Goal: Complete application form: Complete application form

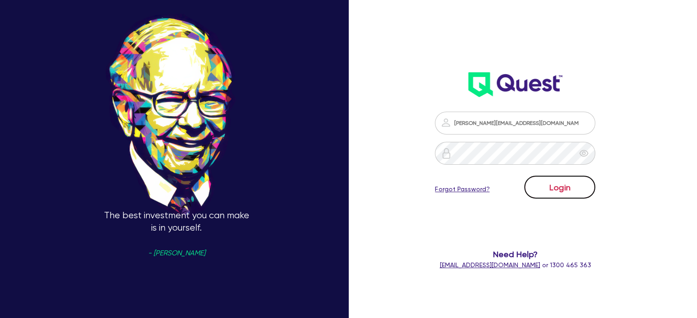
click at [572, 194] on button "Login" at bounding box center [559, 187] width 71 height 23
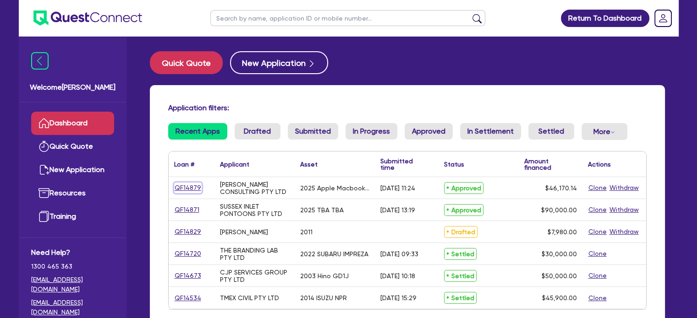
click at [185, 190] on link "QF14879" at bounding box center [187, 188] width 27 height 11
select select "TERTIARY_ASSETS"
select select "IT_EQUIPMENT"
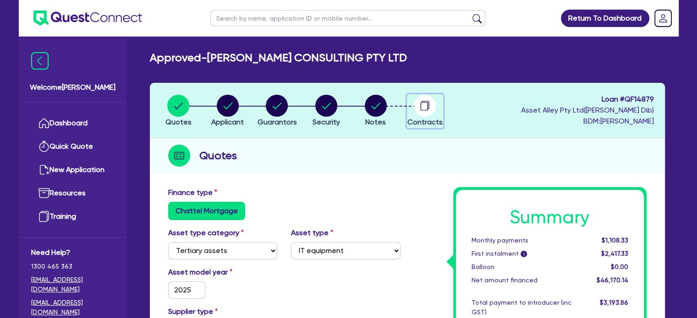
click at [423, 113] on circle "button" at bounding box center [425, 106] width 22 height 22
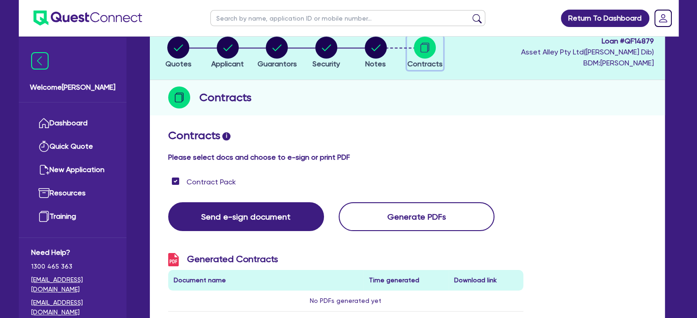
scroll to position [61, 0]
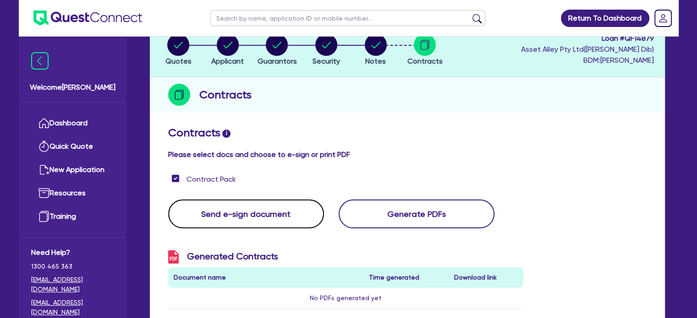
click at [275, 208] on button "Send e-sign document" at bounding box center [246, 214] width 156 height 29
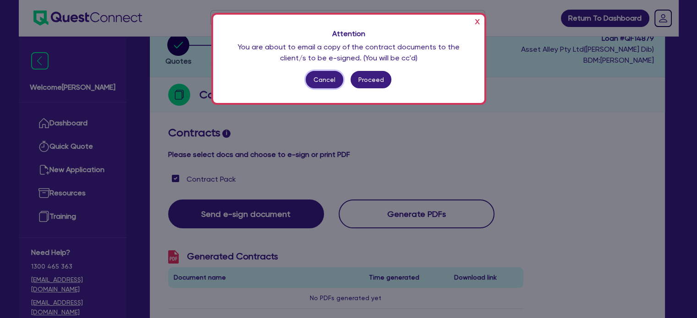
click at [331, 84] on button "Cancel" at bounding box center [324, 79] width 38 height 17
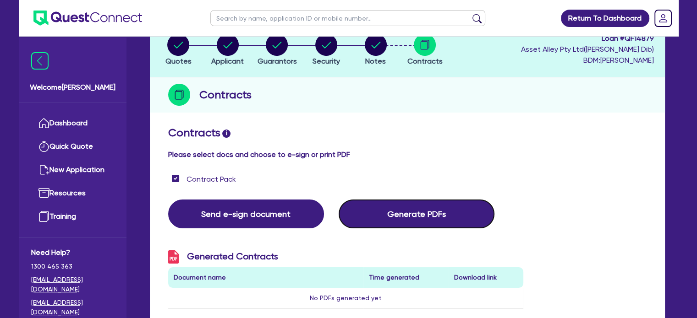
click at [419, 214] on button "Generate PDFs" at bounding box center [416, 214] width 156 height 29
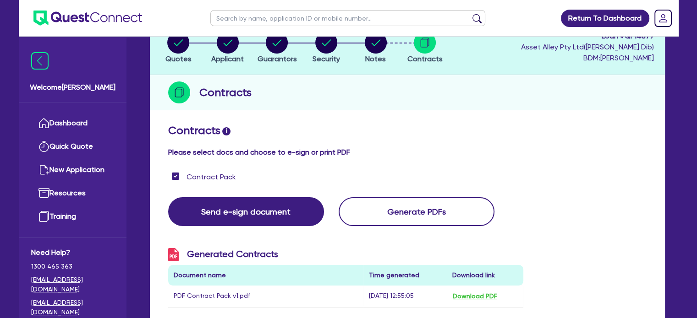
scroll to position [244, 0]
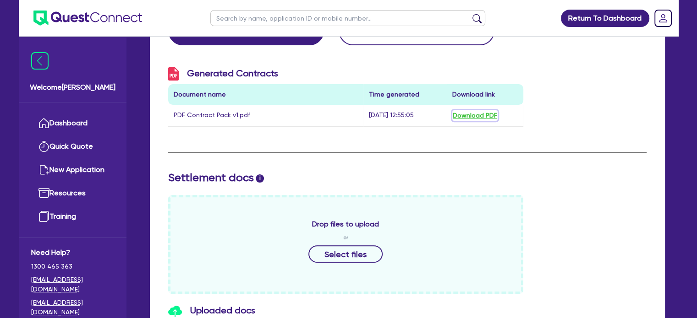
click at [468, 112] on button "Download PDF" at bounding box center [474, 115] width 45 height 11
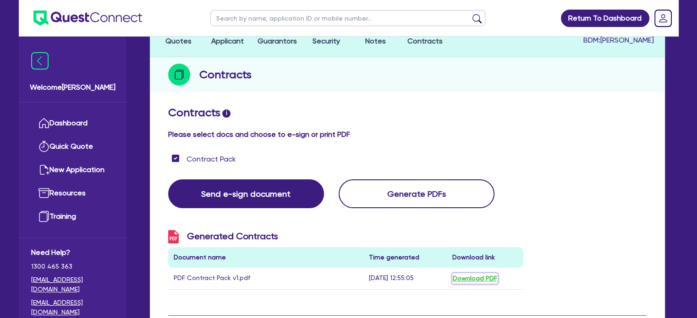
scroll to position [0, 0]
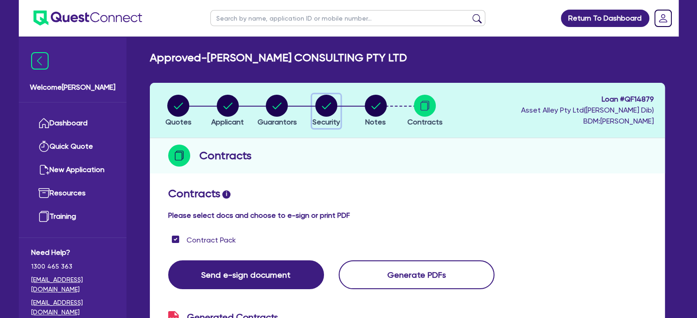
click at [324, 104] on circle "button" at bounding box center [326, 106] width 22 height 22
select select "TERTIARY_ASSETS"
select select "IT_EQUIPMENT"
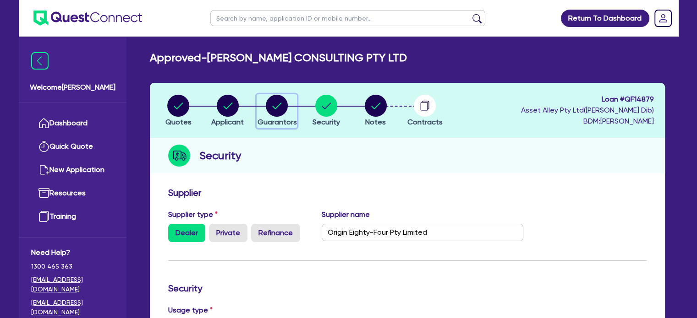
click at [273, 109] on circle "button" at bounding box center [277, 106] width 22 height 22
select select "MS"
select select "NSW"
select select "MARRIED"
select select "PROPERTY"
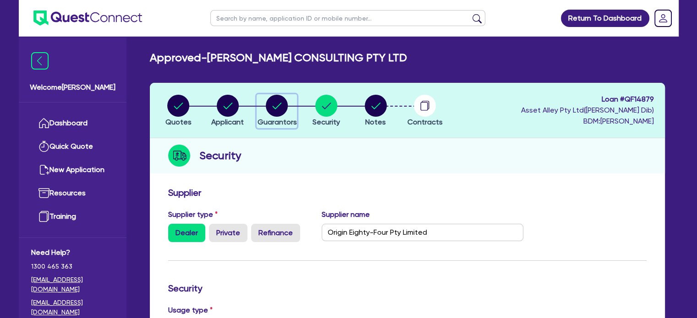
select select "INVESTMENT_PROPERTY"
select select "MORTGAGE"
select select "INVESTMENT_PROPERTY_LOAN"
select select "MR"
select select "NSW"
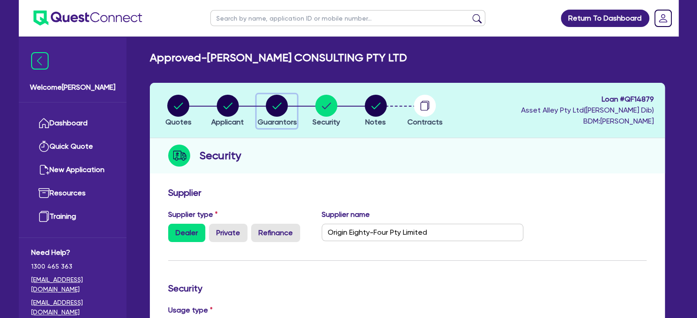
select select "MARRIED"
select select "PROPERTY"
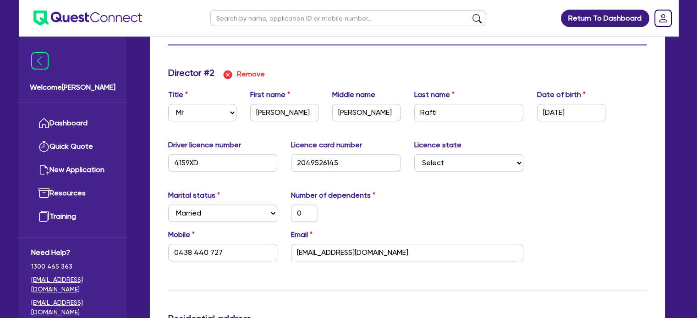
scroll to position [916, 0]
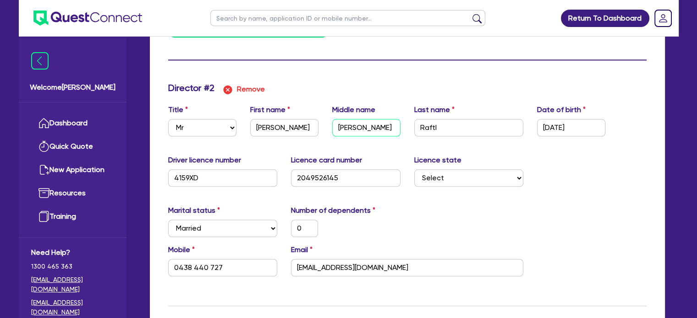
click at [387, 131] on input "Christopher" at bounding box center [366, 127] width 68 height 17
type input "2"
type input "0400522440"
type input "760000"
type input "1100000"
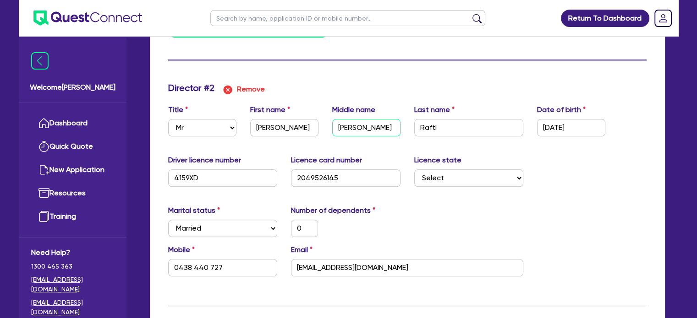
type input "540000"
type input "2355"
type input "474000"
type input "2035"
type input "Christophe"
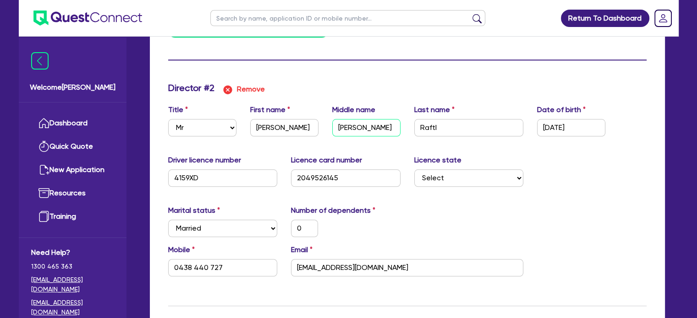
type input "0"
type input "0438 440 727"
type input "1,800,000"
type input "2"
type input "0400522440"
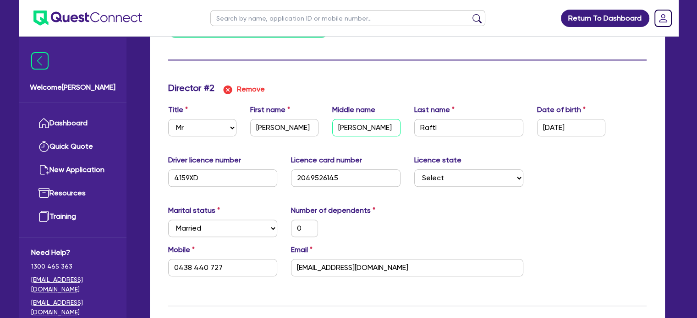
type input "760000"
type input "1100000"
type input "540000"
type input "2355"
type input "474000"
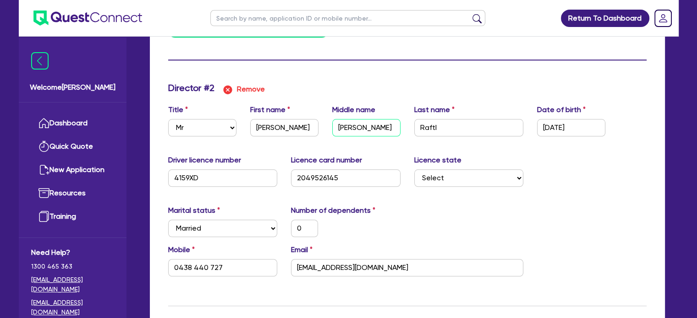
type input "2035"
type input "Christoph"
type input "0"
type input "0438 440 727"
type input "1,800,000"
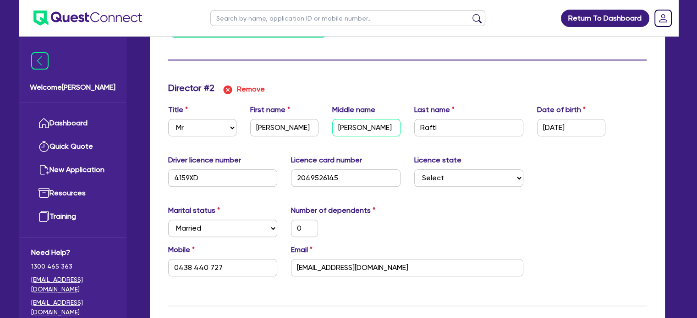
type input "Christoph"
click at [593, 221] on div "Marital status Select Single Married De Facto / Partner Number of dependents 0" at bounding box center [407, 224] width 492 height 39
type input "2"
type input "0400 522 440"
type input "760,000"
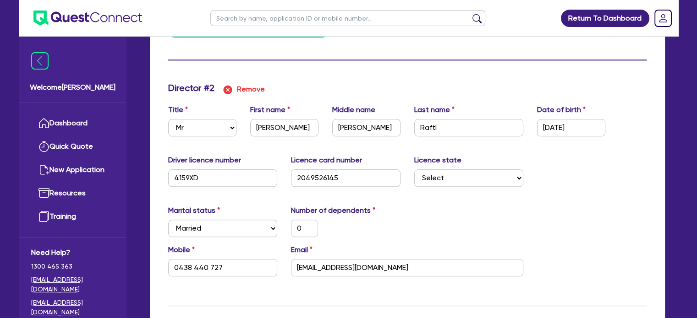
type input "1,100,000"
type input "540,000"
type input "2,355"
type input "474,000"
type input "2,035"
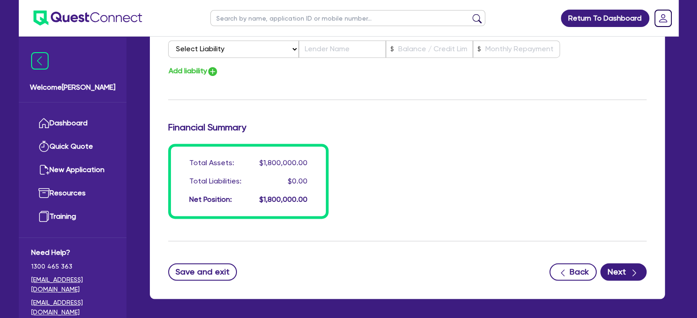
scroll to position [1492, 0]
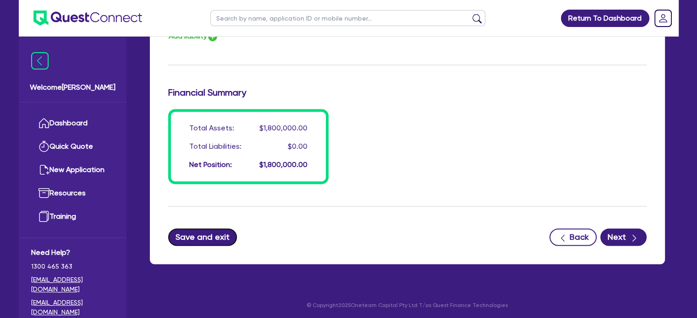
click at [196, 230] on button "Save and exit" at bounding box center [202, 237] width 69 height 17
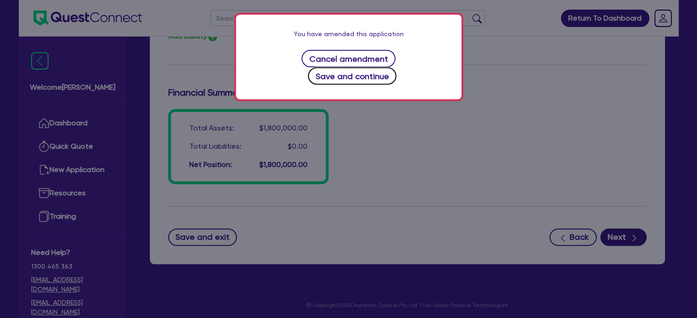
click at [396, 67] on button "Save and continue" at bounding box center [352, 75] width 88 height 17
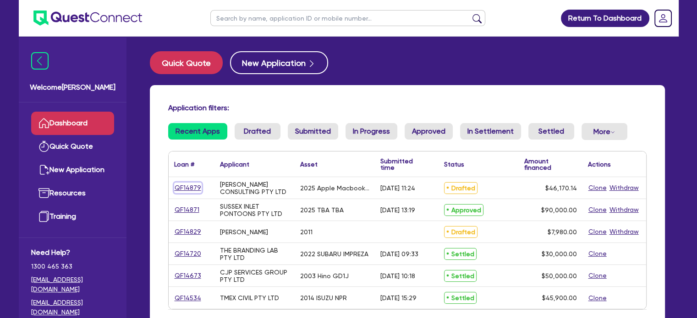
click at [177, 186] on link "QF14879" at bounding box center [187, 188] width 27 height 11
select select "TERTIARY_ASSETS"
select select "IT_EQUIPMENT"
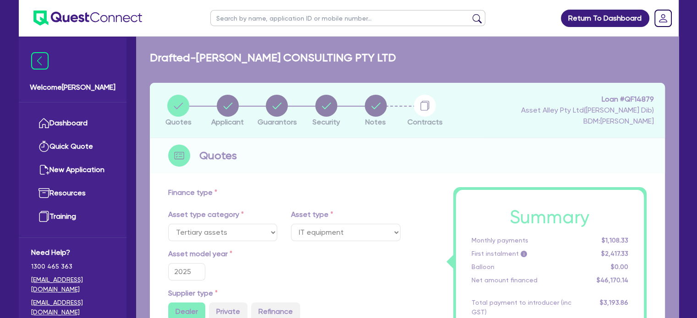
type input "46,170.14"
type input "2,308.51"
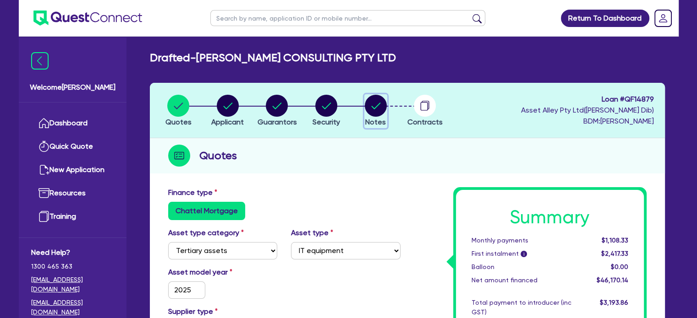
click at [382, 108] on circle "button" at bounding box center [376, 106] width 22 height 22
select select "Quest Finance - Platform Funding"
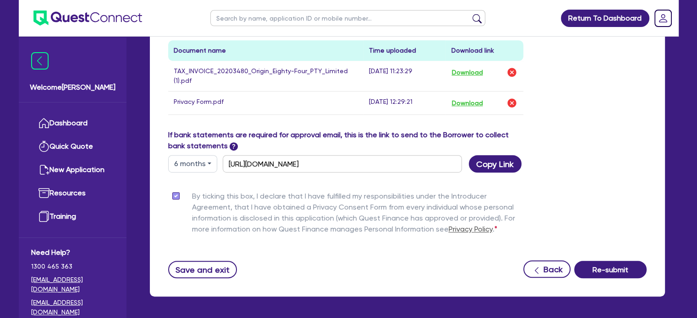
scroll to position [532, 0]
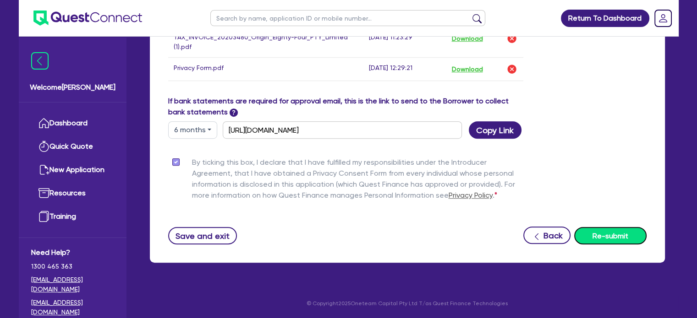
click at [600, 240] on button "Re-submit" at bounding box center [610, 235] width 72 height 17
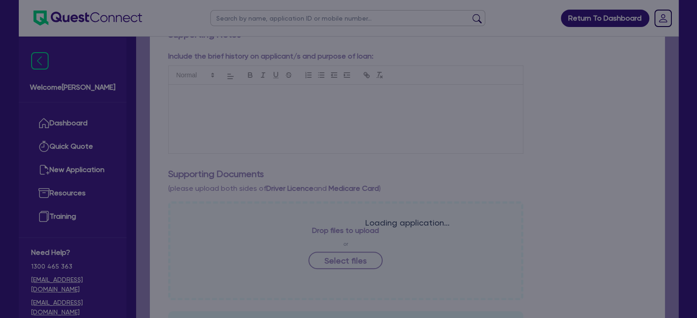
scroll to position [0, 0]
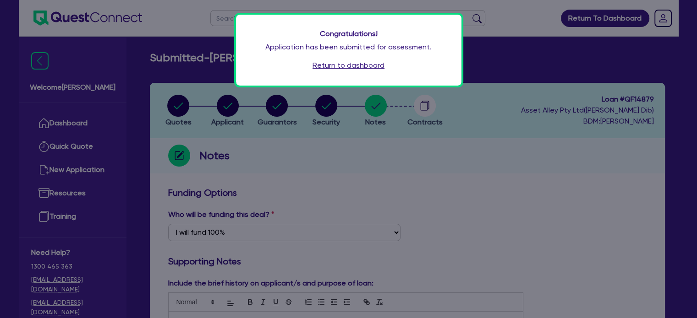
click at [352, 63] on link "Return to dashboard" at bounding box center [348, 65] width 72 height 11
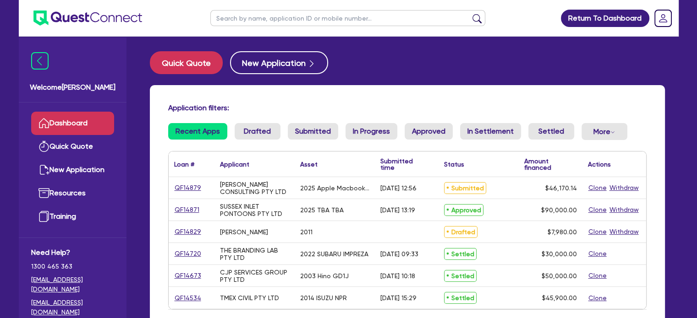
drag, startPoint x: 379, startPoint y: 31, endPoint x: 387, endPoint y: 37, distance: 9.7
click at [380, 29] on ul at bounding box center [347, 18] width 293 height 36
click at [399, 76] on div "Quick Quote New Application Application filters: Recent Apps Drafted Submitted …" at bounding box center [407, 207] width 542 height 313
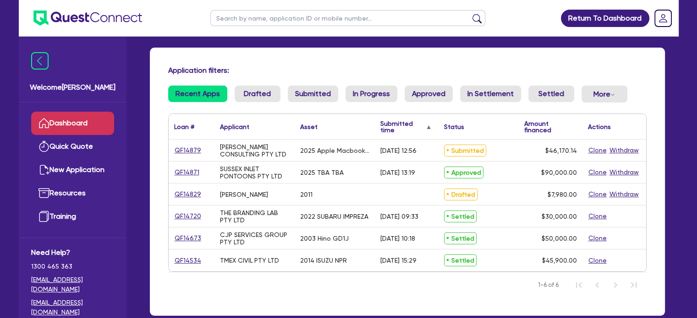
scroll to position [61, 0]
